Goal: Task Accomplishment & Management: Manage account settings

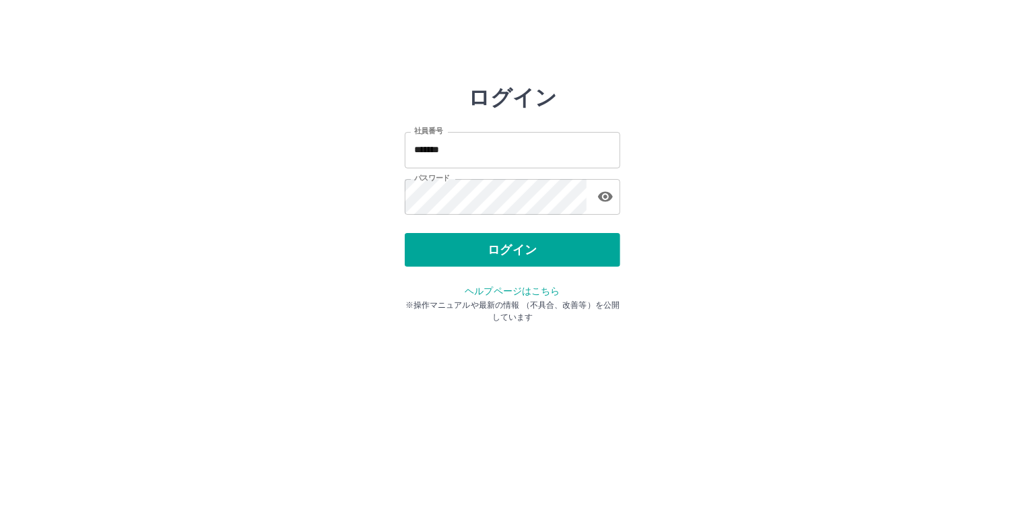
click at [496, 243] on button "ログイン" at bounding box center [513, 250] width 216 height 34
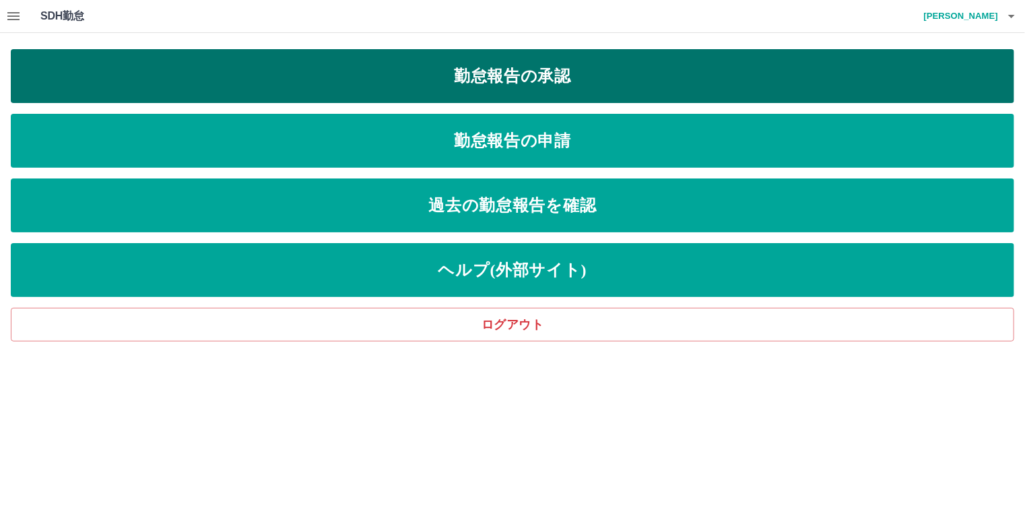
click at [558, 85] on link "勤怠報告の承認" at bounding box center [513, 76] width 1004 height 54
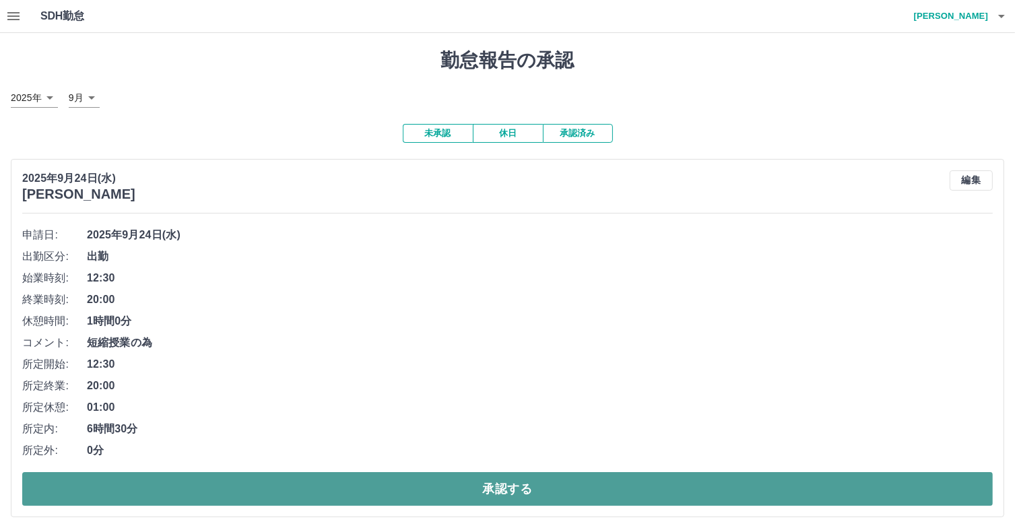
click at [243, 494] on button "承認する" at bounding box center [507, 489] width 971 height 34
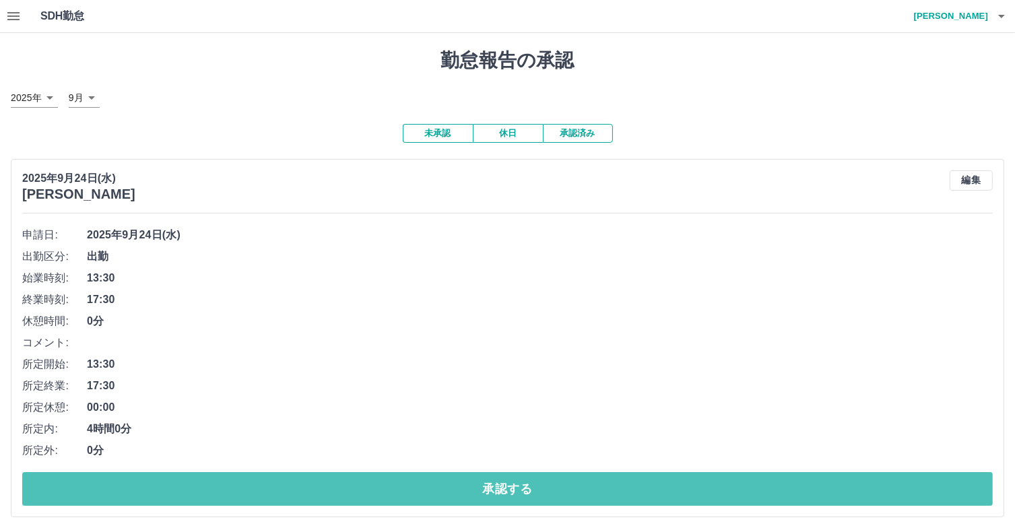
drag, startPoint x: 395, startPoint y: 484, endPoint x: 403, endPoint y: 487, distance: 8.5
click at [396, 486] on button "承認する" at bounding box center [507, 489] width 971 height 34
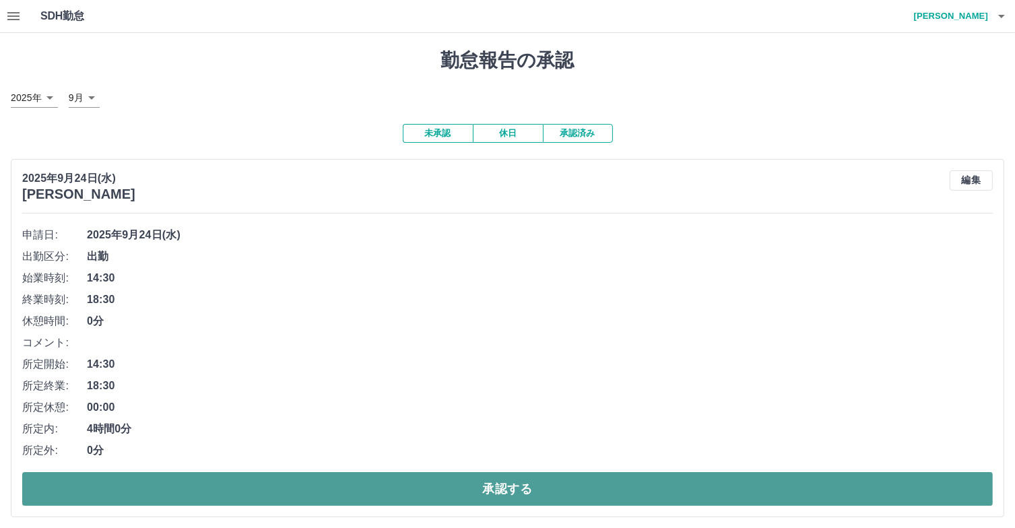
click at [480, 495] on button "承認する" at bounding box center [507, 489] width 971 height 34
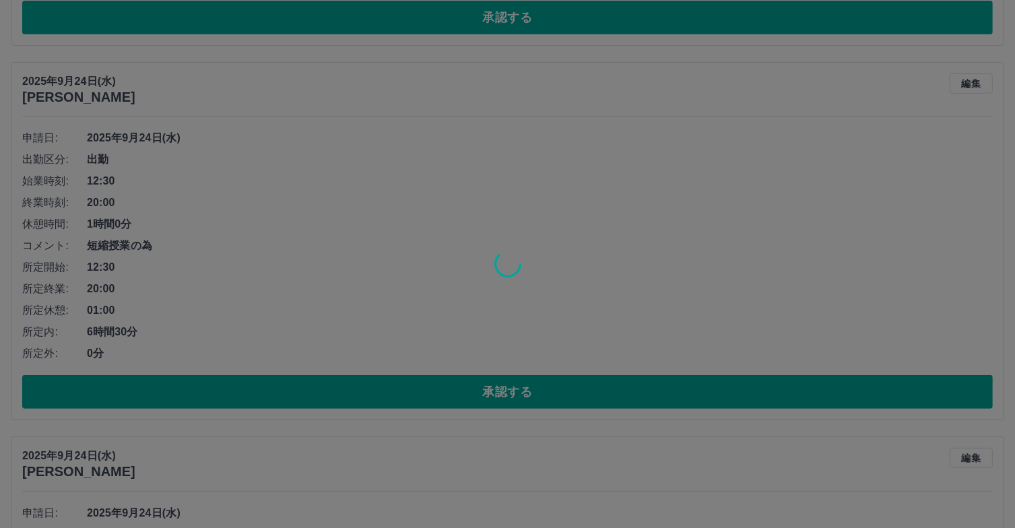
scroll to position [97, 0]
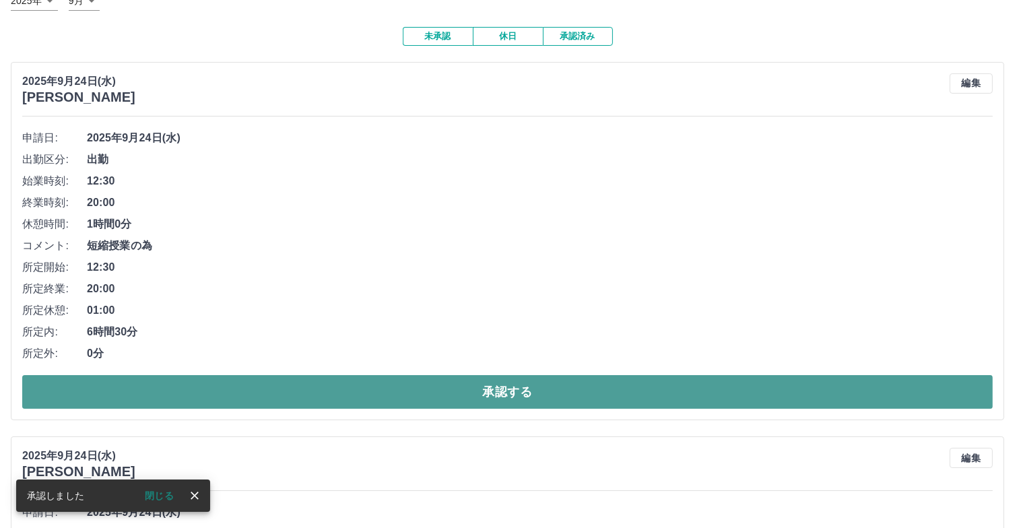
click at [491, 389] on button "承認する" at bounding box center [507, 392] width 971 height 34
click at [502, 399] on button "承認する" at bounding box center [507, 392] width 971 height 34
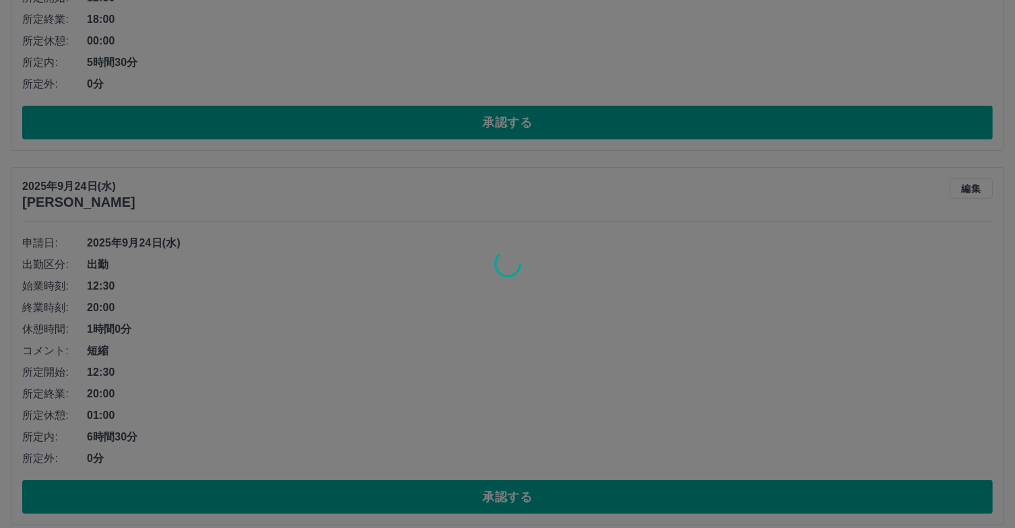
scroll to position [0, 0]
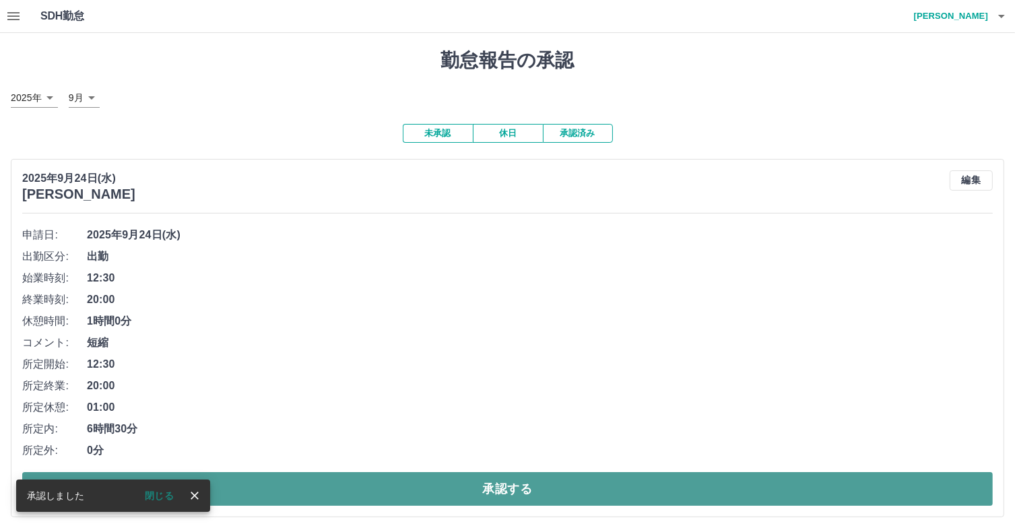
click at [512, 493] on button "承認する" at bounding box center [507, 489] width 971 height 34
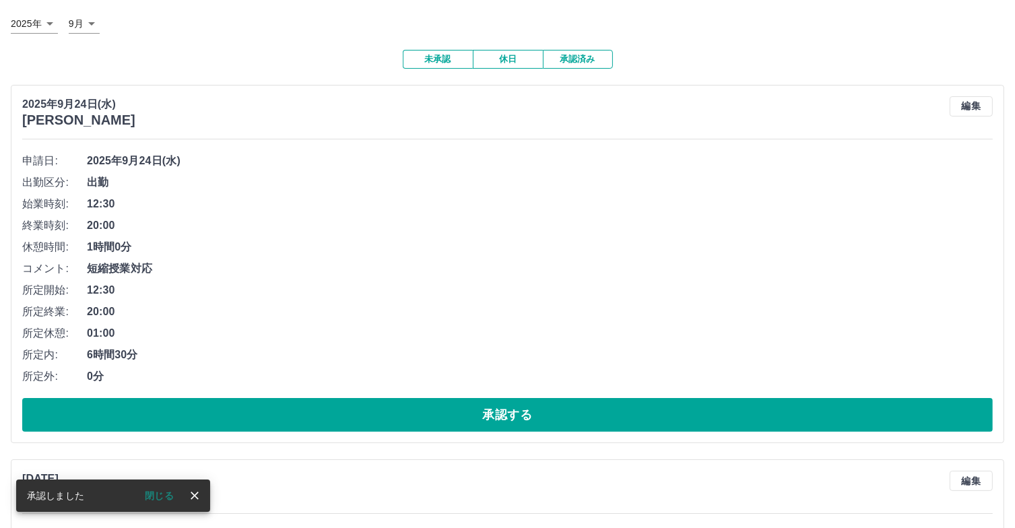
scroll to position [135, 0]
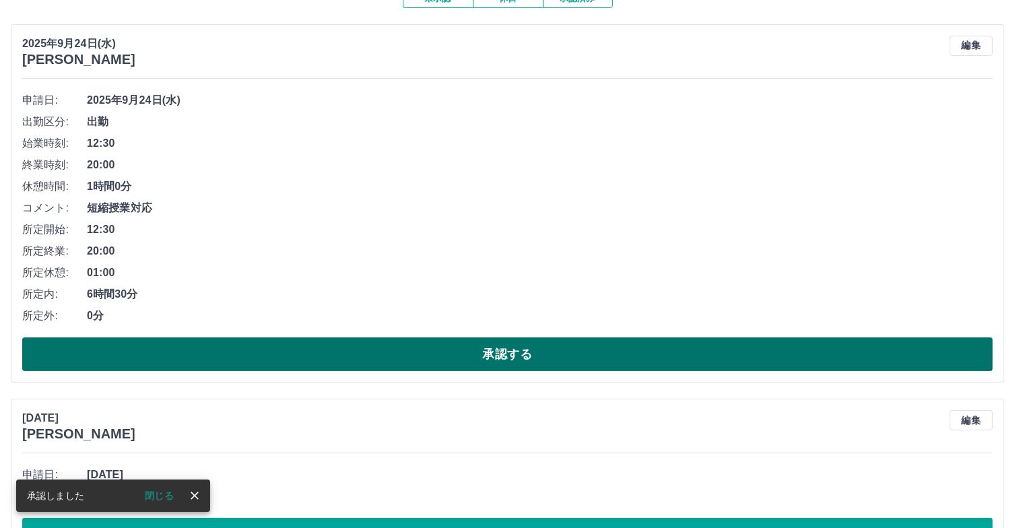
click at [512, 358] on button "承認する" at bounding box center [507, 355] width 971 height 34
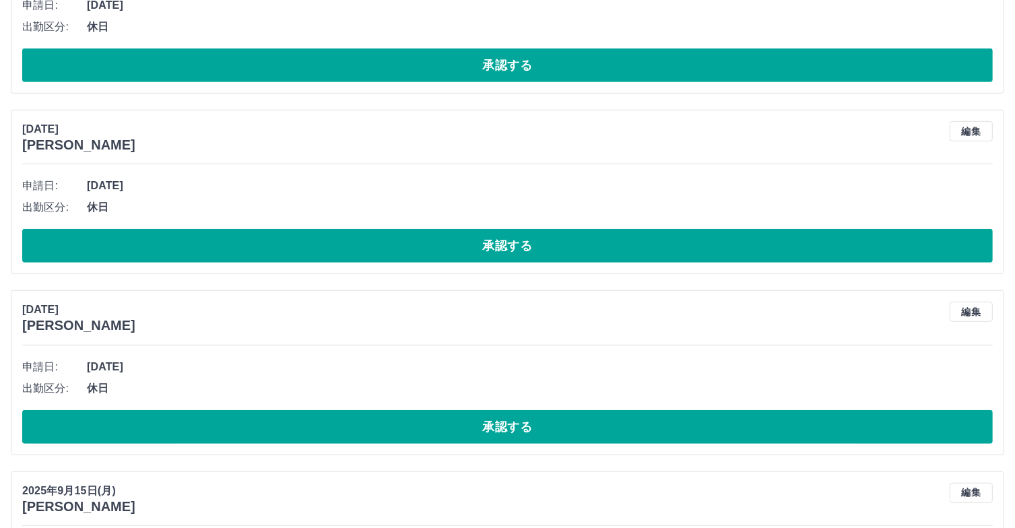
scroll to position [539, 0]
